Goal: Go to known website: Access a specific website the user already knows

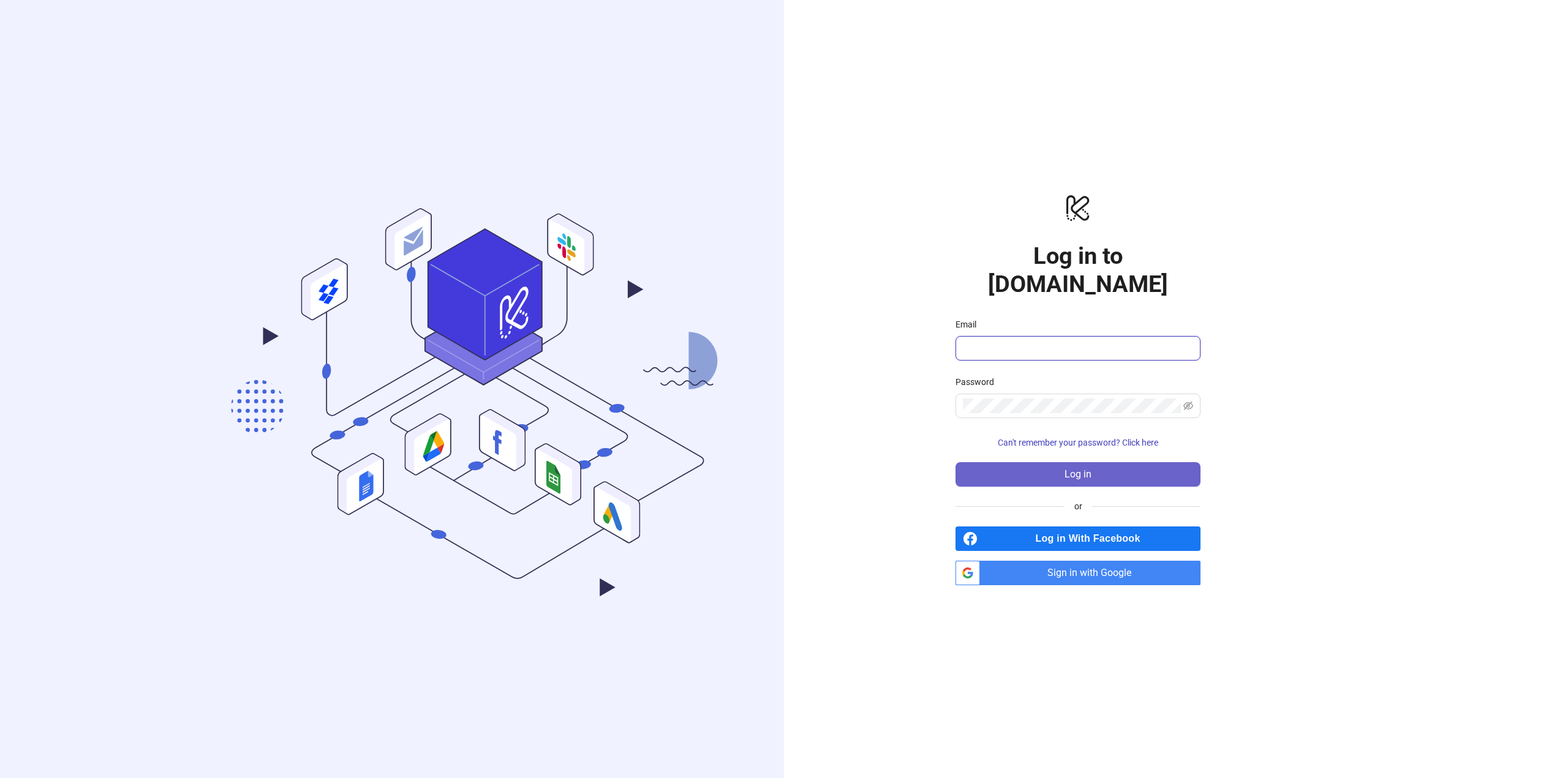
type input "**********"
click at [1025, 462] on button "Log in" at bounding box center [1078, 474] width 245 height 25
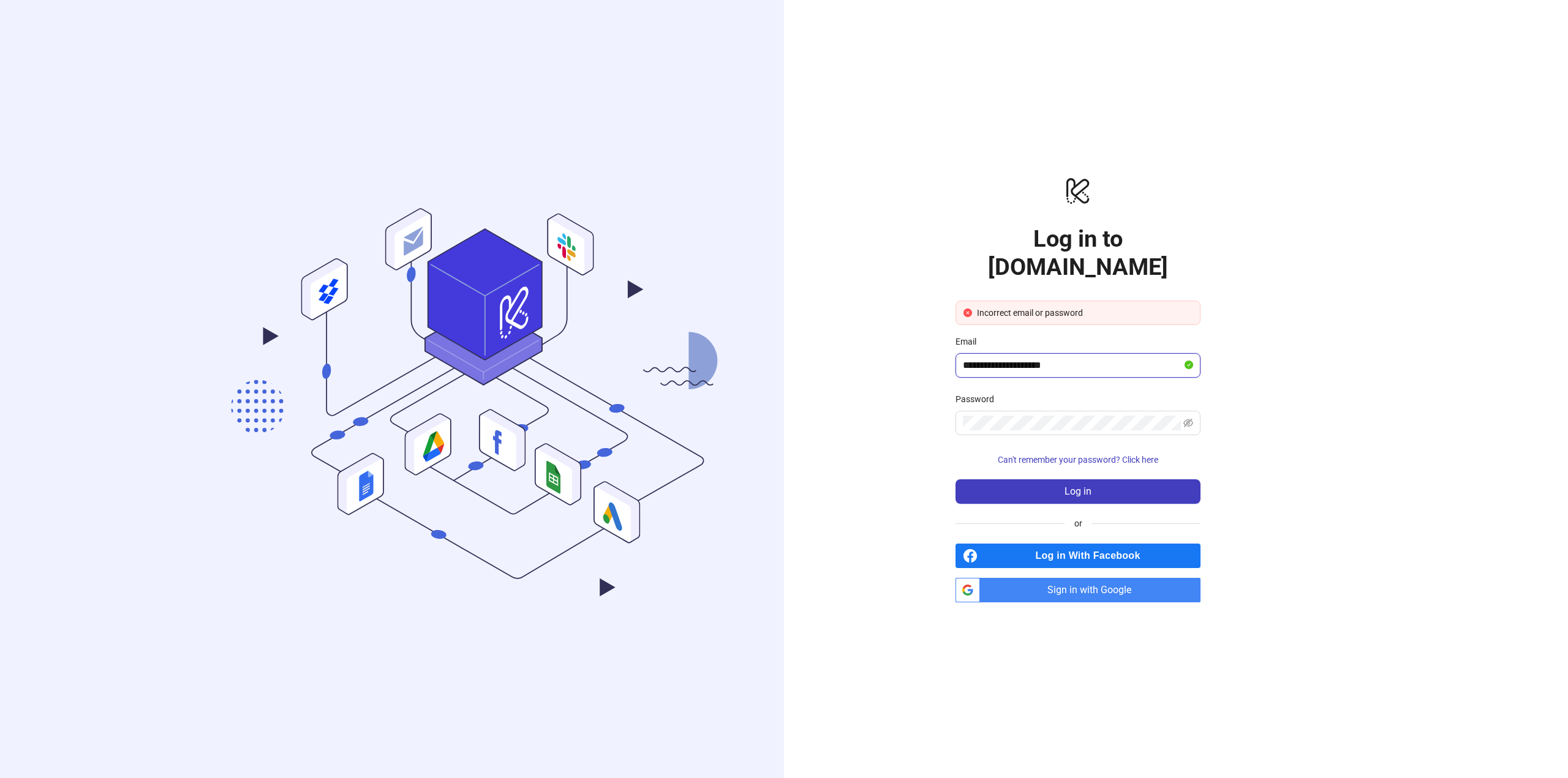
click at [1072, 358] on input "**********" at bounding box center [1072, 365] width 220 height 14
click at [1079, 486] on span "Log in" at bounding box center [1078, 492] width 27 height 11
click at [1084, 418] on span at bounding box center [1078, 423] width 245 height 25
click at [1190, 418] on icon "eye-invisible" at bounding box center [1188, 423] width 10 height 10
click at [1190, 418] on icon "eye" at bounding box center [1188, 423] width 10 height 10
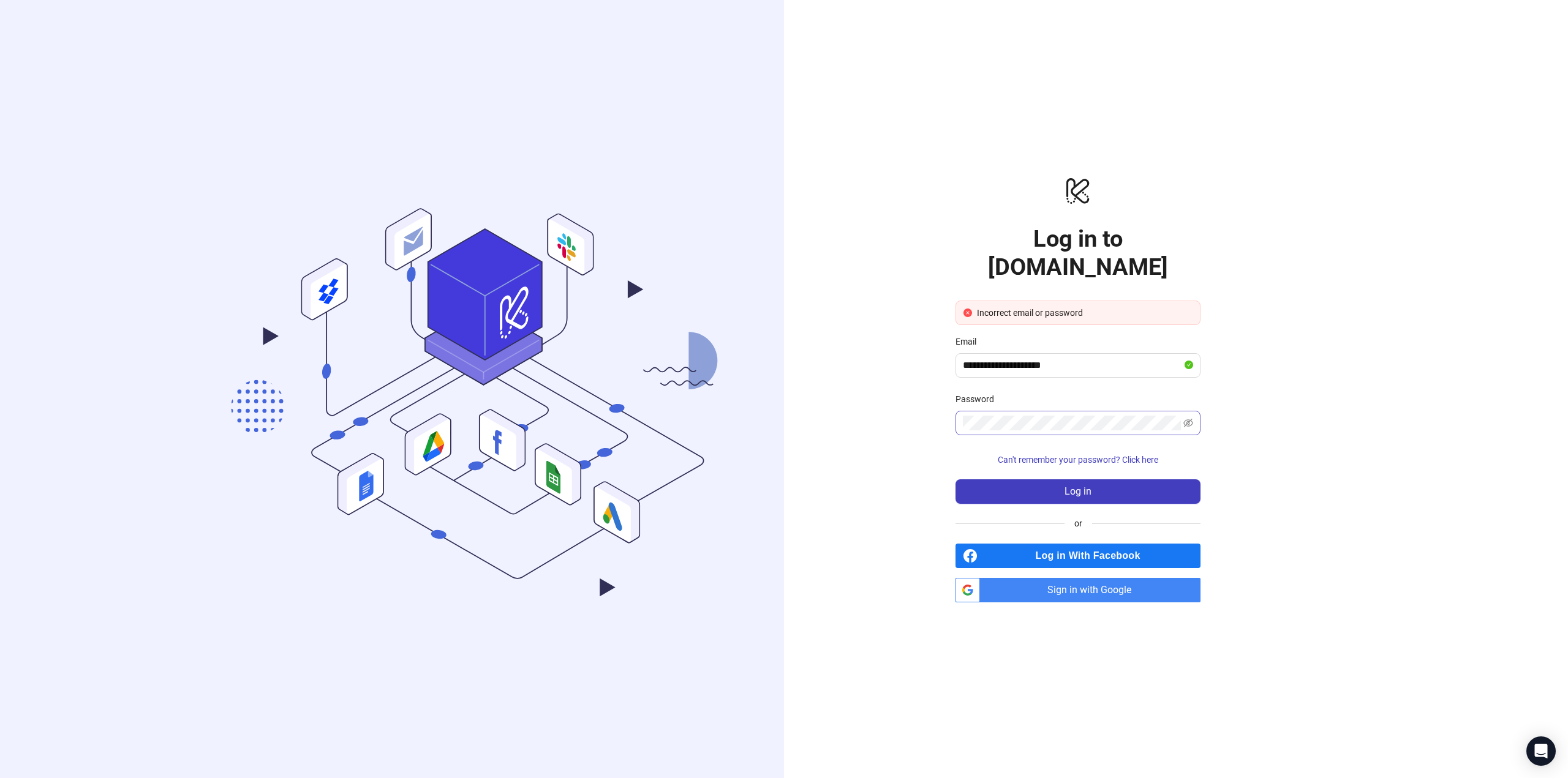
drag, startPoint x: 1181, startPoint y: 411, endPoint x: 1193, endPoint y: 410, distance: 12.0
click at [1183, 411] on span at bounding box center [1078, 423] width 245 height 25
click at [1193, 411] on span at bounding box center [1078, 423] width 245 height 25
click at [1199, 411] on span at bounding box center [1078, 423] width 245 height 25
click at [1190, 418] on icon "eye-invisible" at bounding box center [1188, 423] width 10 height 10
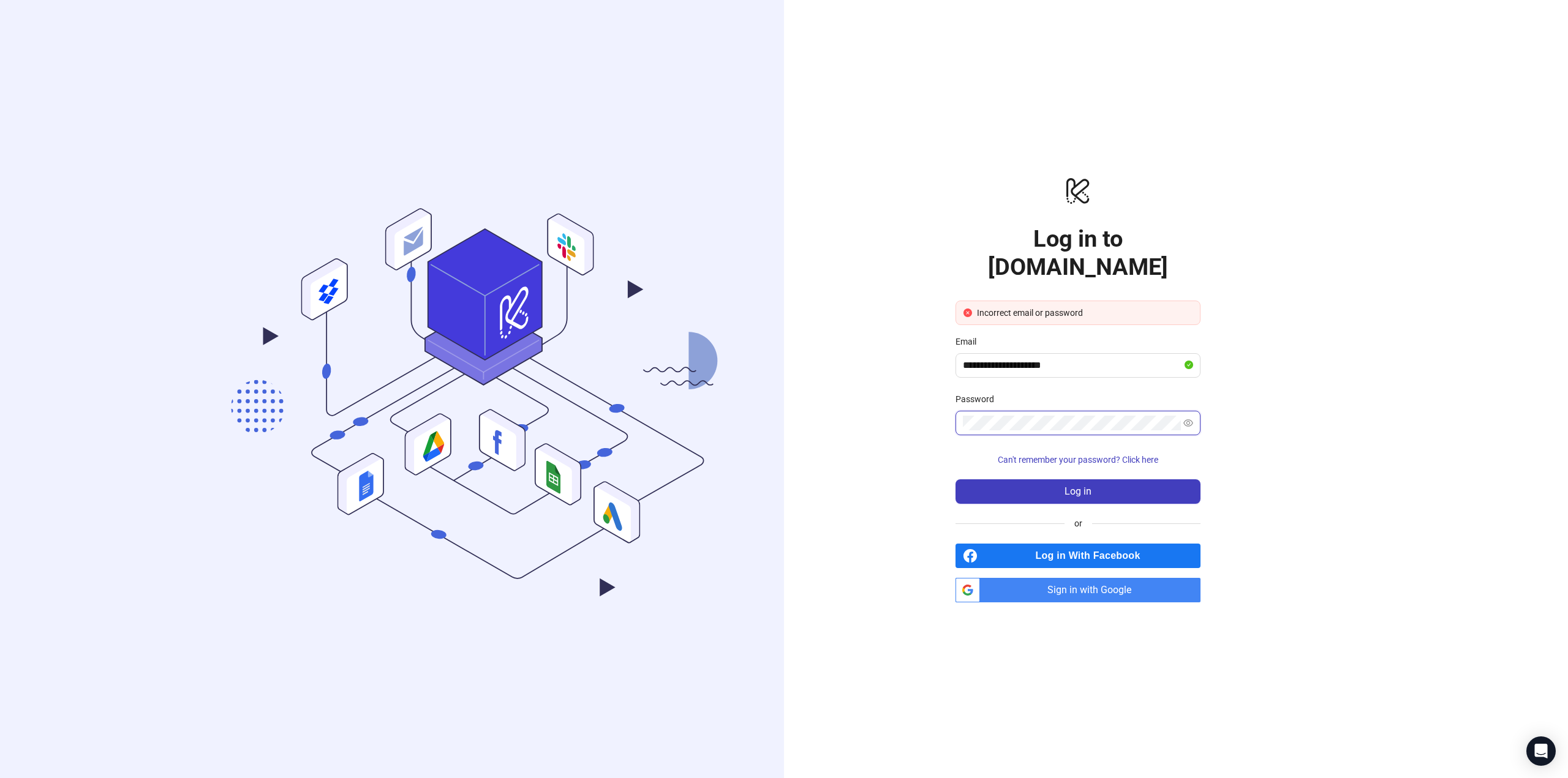
click at [1190, 418] on icon "eye" at bounding box center [1188, 423] width 10 height 10
click at [1140, 578] on span "Sign in with Google" at bounding box center [1092, 590] width 216 height 25
click at [1154, 582] on span "Sign in with Google" at bounding box center [1092, 590] width 216 height 25
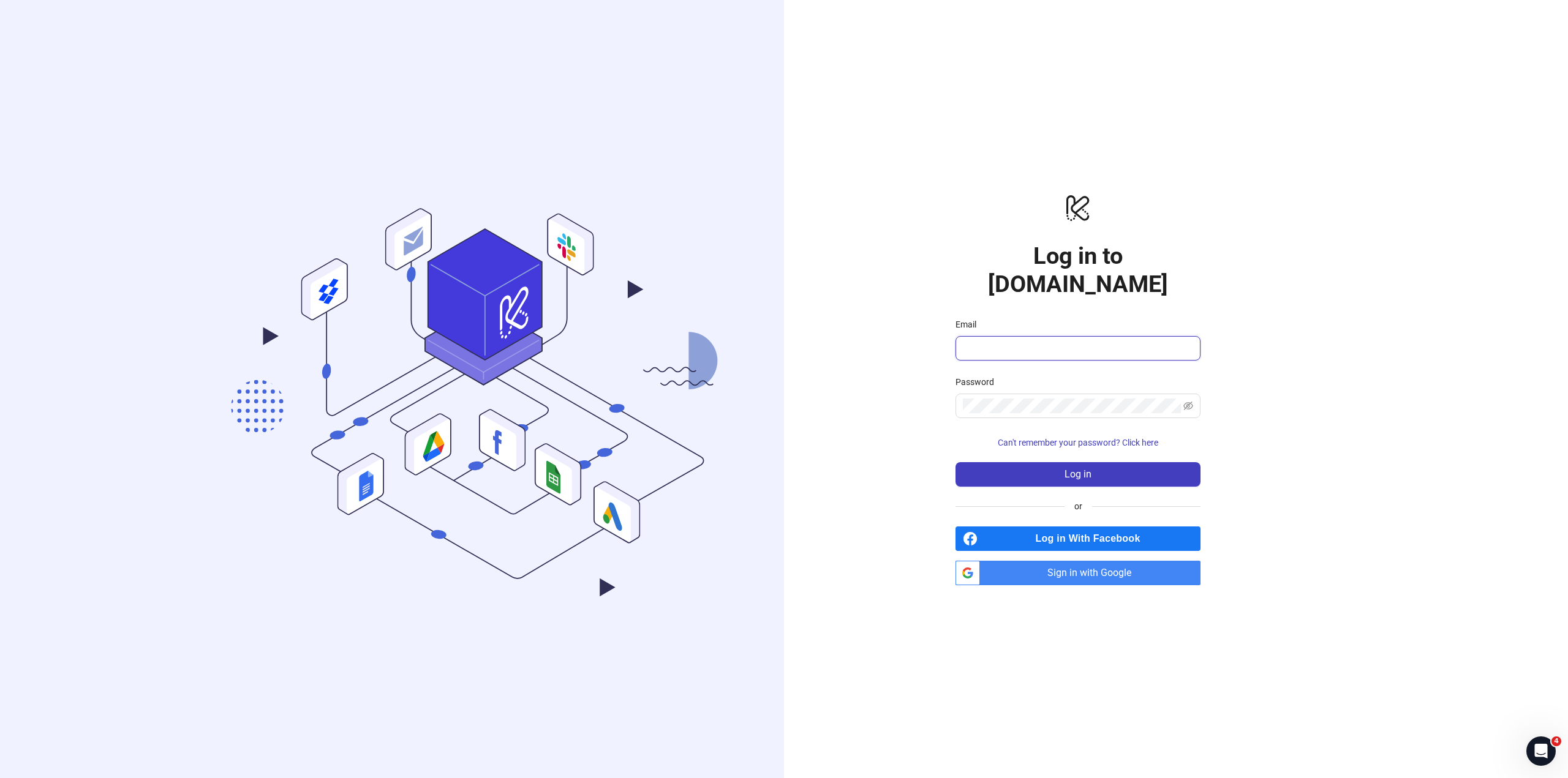
type input "**********"
click at [1071, 566] on span "Sign in with Google" at bounding box center [1092, 573] width 216 height 25
